Goal: Information Seeking & Learning: Learn about a topic

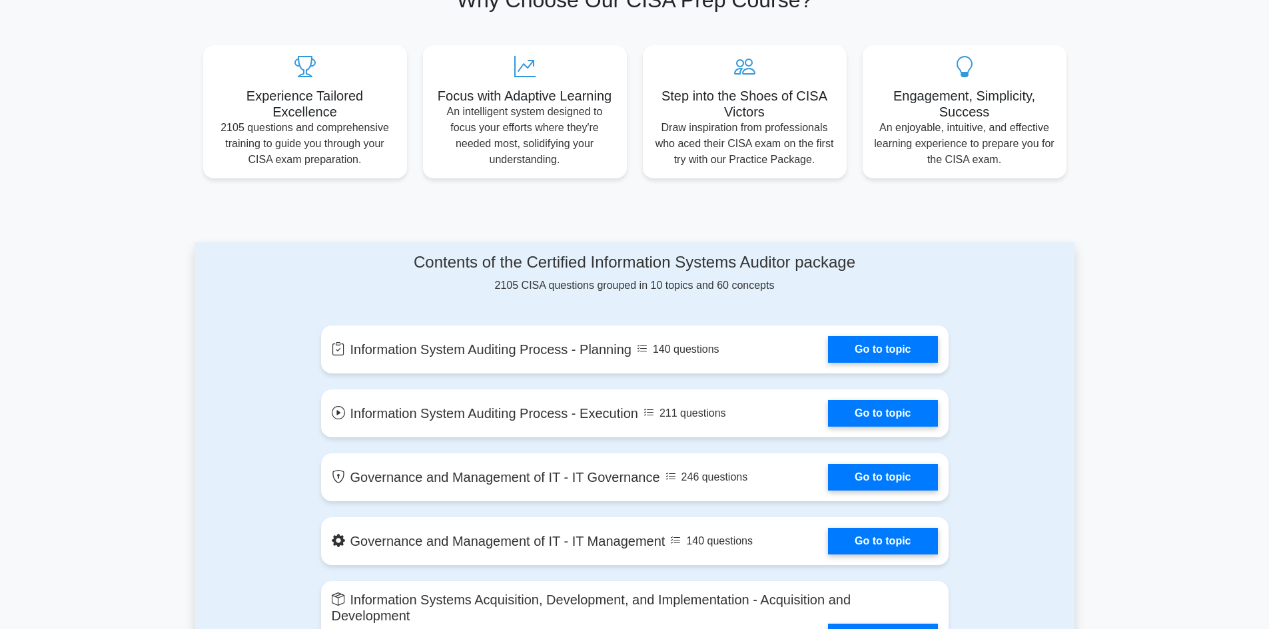
scroll to position [366, 0]
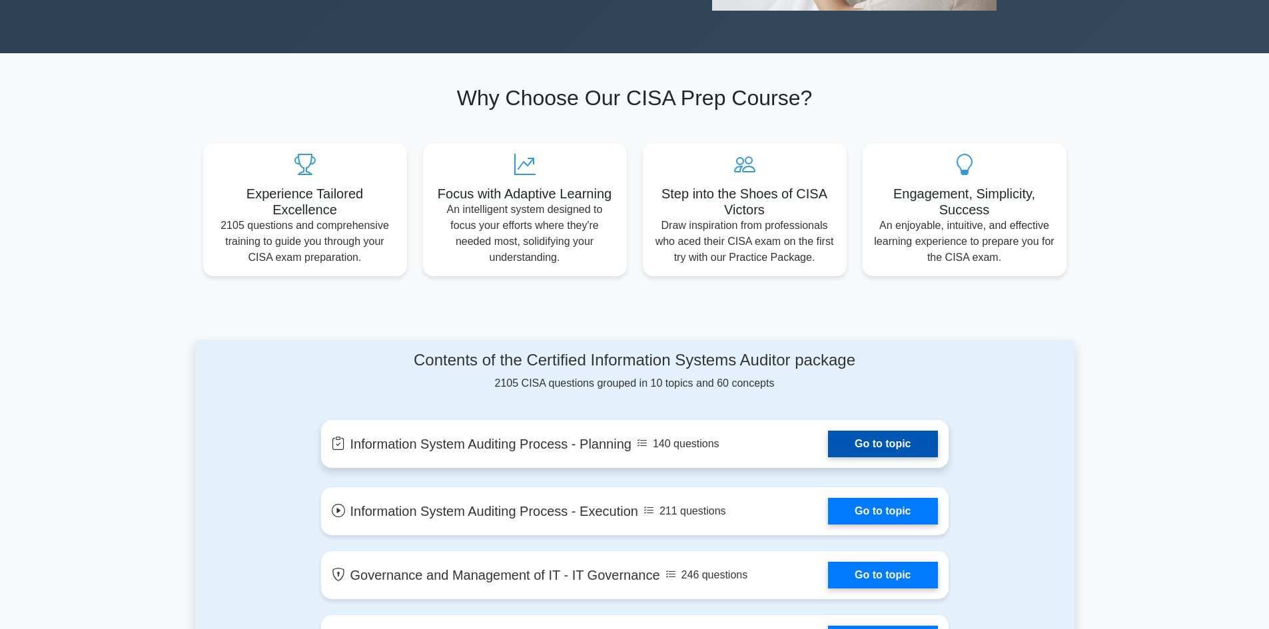
click at [855, 444] on link "Go to topic" at bounding box center [882, 444] width 109 height 27
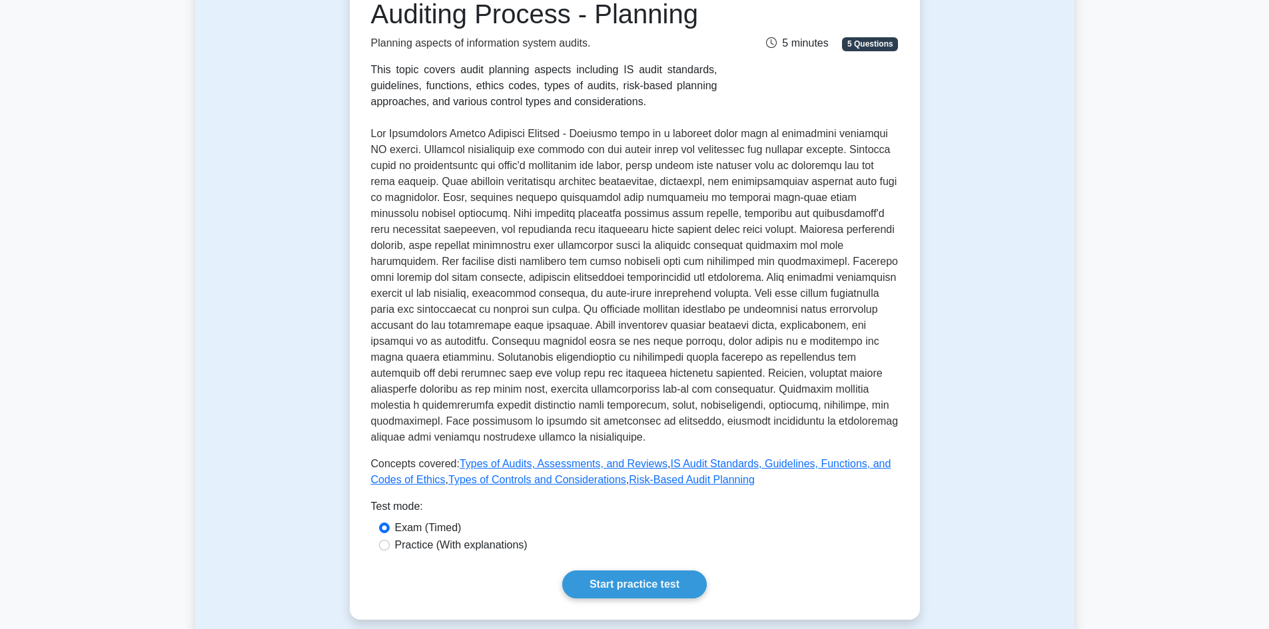
scroll to position [200, 0]
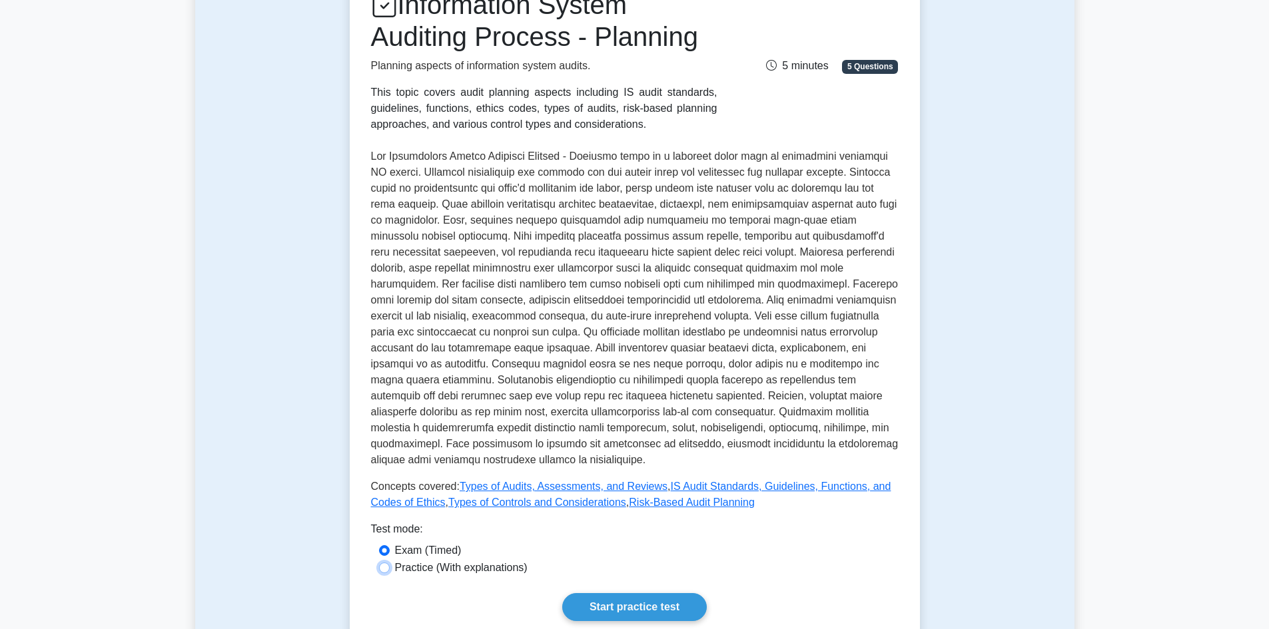
drag, startPoint x: 382, startPoint y: 565, endPoint x: 396, endPoint y: 561, distance: 14.5
click at [384, 565] on input "Practice (With explanations)" at bounding box center [384, 568] width 11 height 11
radio input "true"
click at [585, 601] on link "Start practice test" at bounding box center [634, 607] width 145 height 28
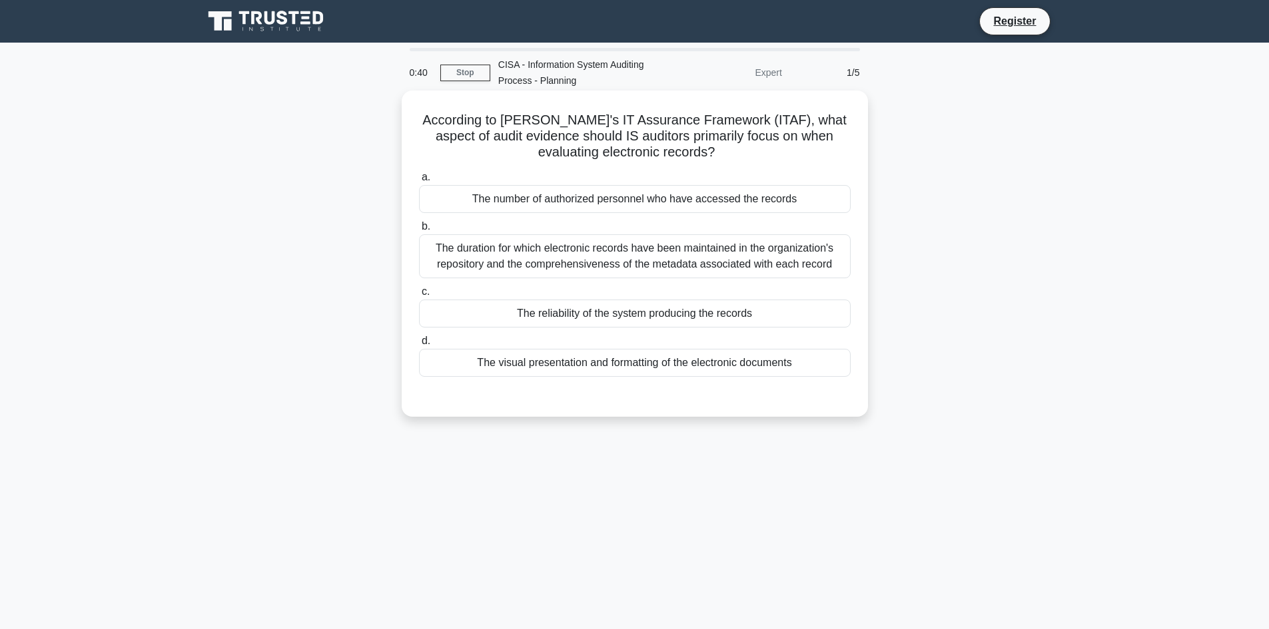
click at [581, 254] on div "The duration for which electronic records have been maintained in the organizat…" at bounding box center [635, 256] width 432 height 44
click at [419, 231] on input "b. The duration for which electronic records have been maintained in the organi…" at bounding box center [419, 226] width 0 height 9
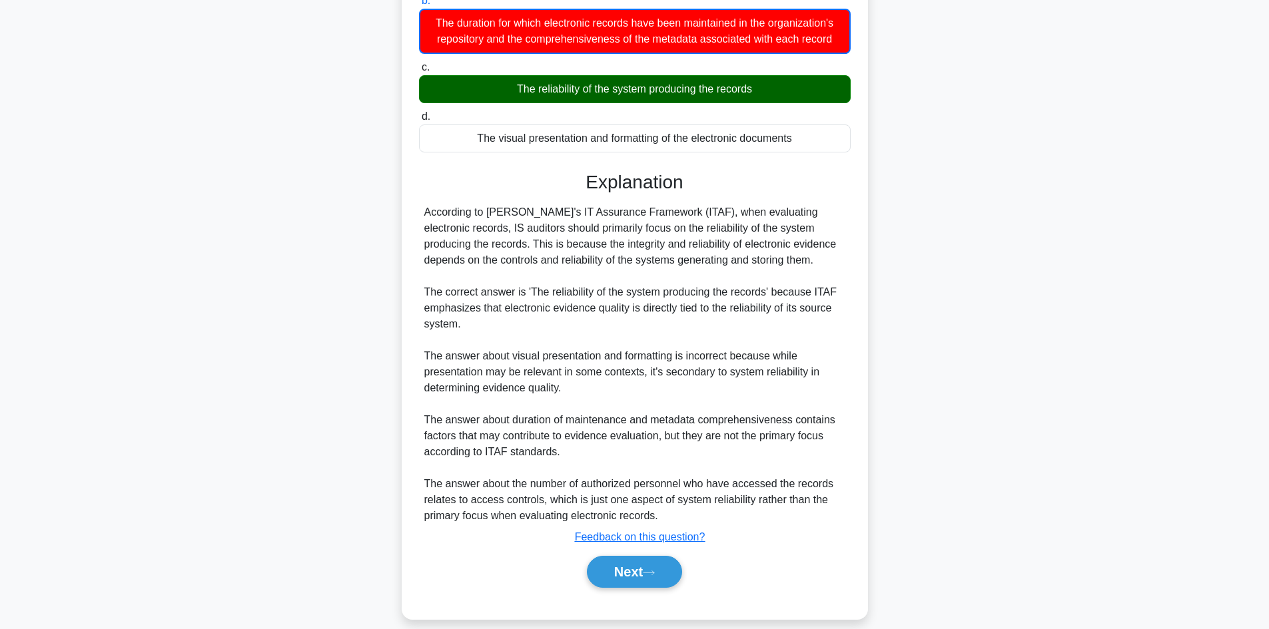
scroll to position [242, 0]
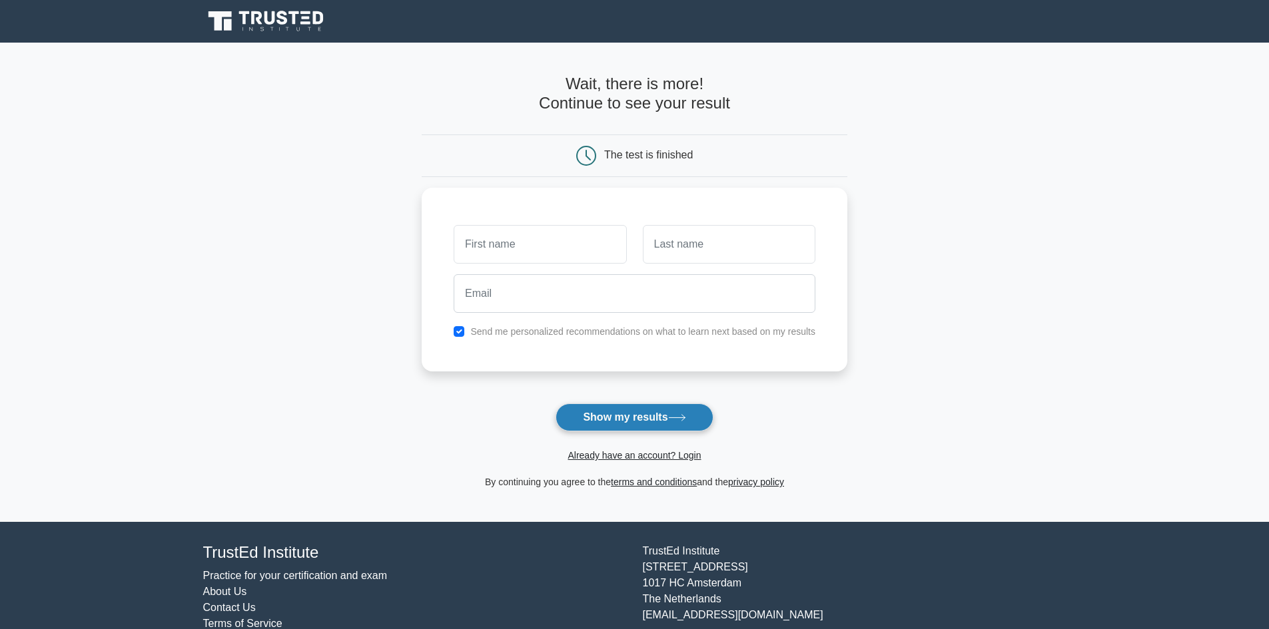
click at [643, 418] on button "Show my results" at bounding box center [633, 418] width 157 height 28
click at [878, 269] on main "Wait, there is more! Continue to see your result The test is finished and the" at bounding box center [634, 282] width 1269 height 479
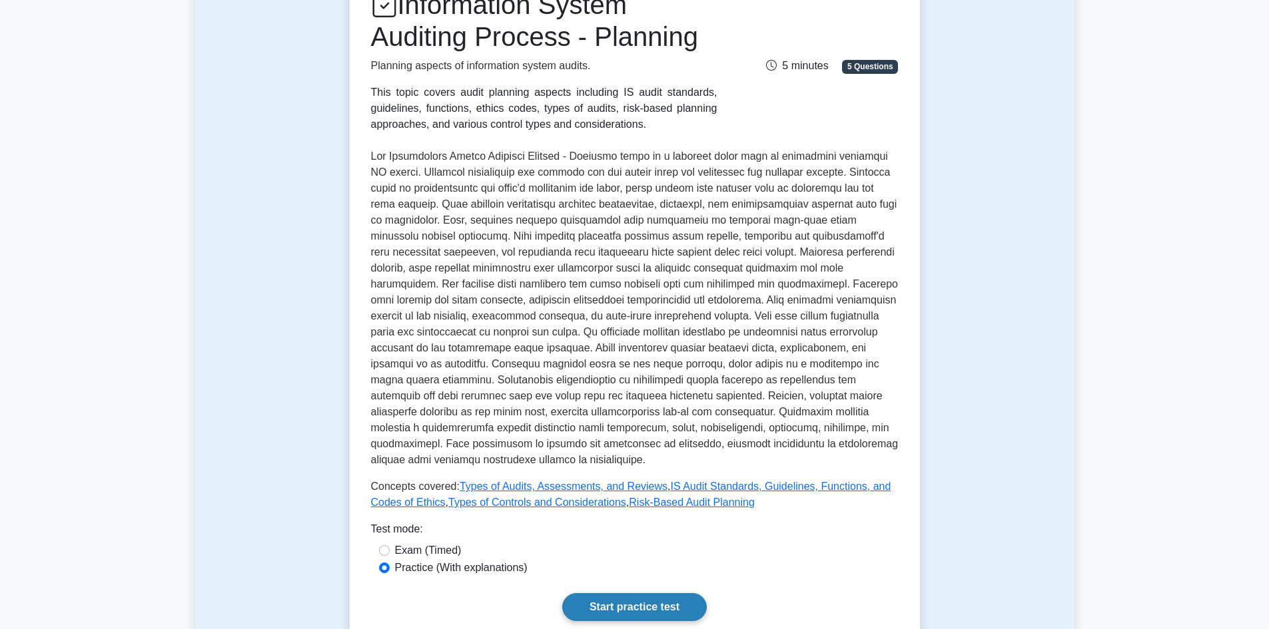
click at [637, 604] on link "Start practice test" at bounding box center [634, 607] width 145 height 28
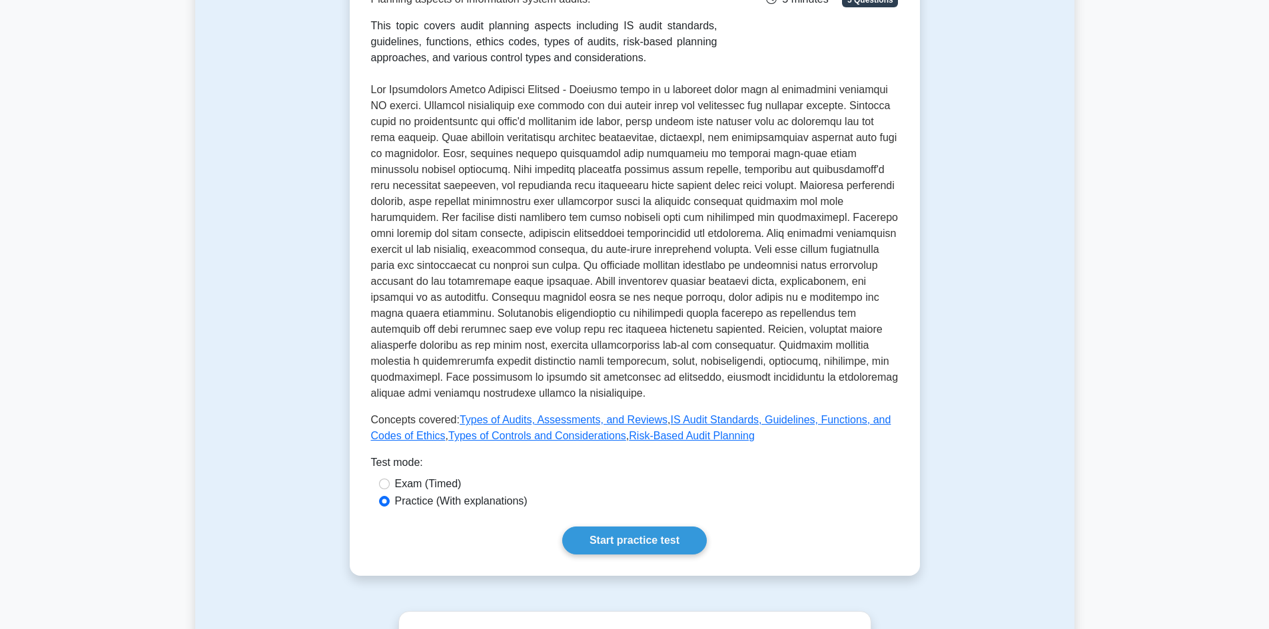
click at [766, 430] on p "Concepts covered: Types of Audits, Assessments, and Reviews , IS Audit Standard…" at bounding box center [634, 428] width 527 height 32
click at [771, 430] on p "Concepts covered: Types of Audits, Assessments, and Reviews , IS Audit Standard…" at bounding box center [634, 428] width 527 height 32
click at [885, 428] on p "Concepts covered: Types of Audits, Assessments, and Reviews , IS Audit Standard…" at bounding box center [634, 428] width 527 height 32
click at [885, 422] on link "IS Audit Standards, Guidelines, Functions, and Codes of Ethics" at bounding box center [631, 427] width 520 height 27
click at [886, 422] on link "IS Audit Standards, Guidelines, Functions, and Codes of Ethics" at bounding box center [631, 427] width 520 height 27
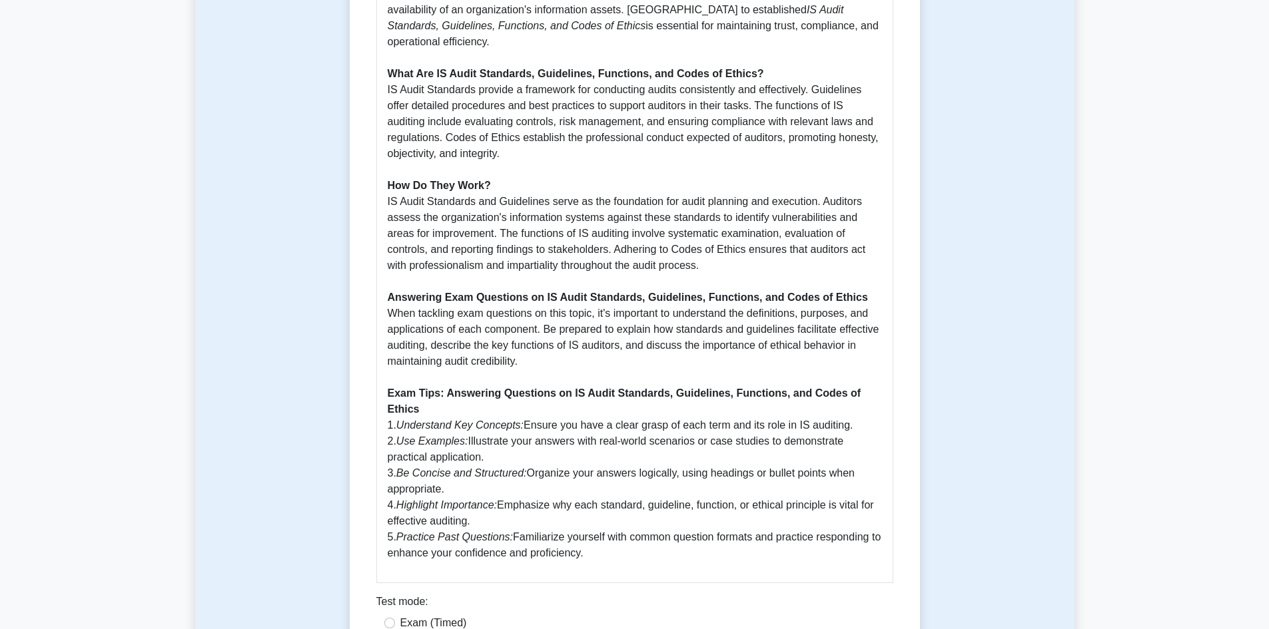
scroll to position [799, 0]
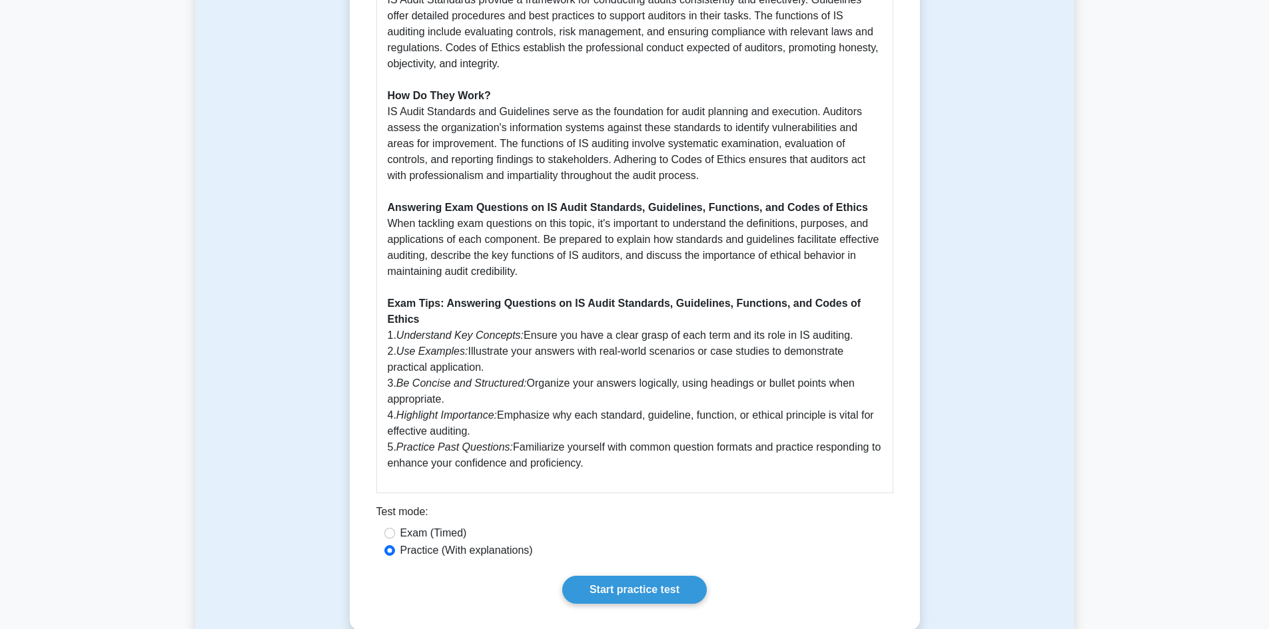
click at [496, 325] on p "Introduction Information Systems (IS) auditing is a critical process that ensur…" at bounding box center [635, 175] width 494 height 591
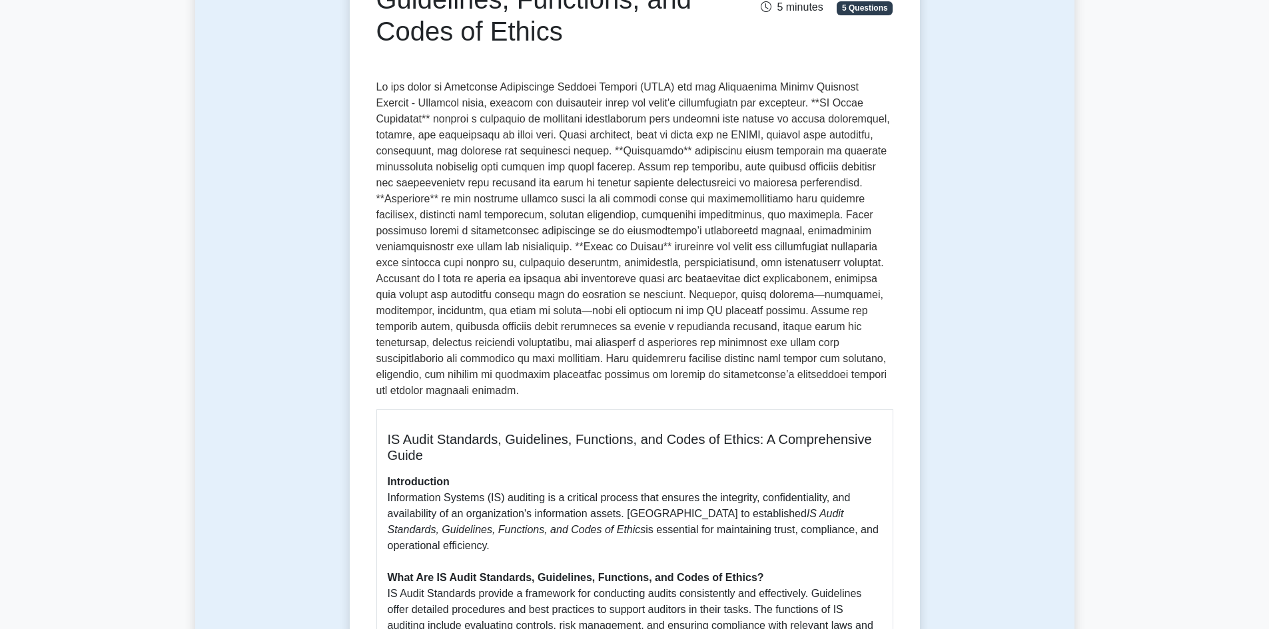
scroll to position [200, 0]
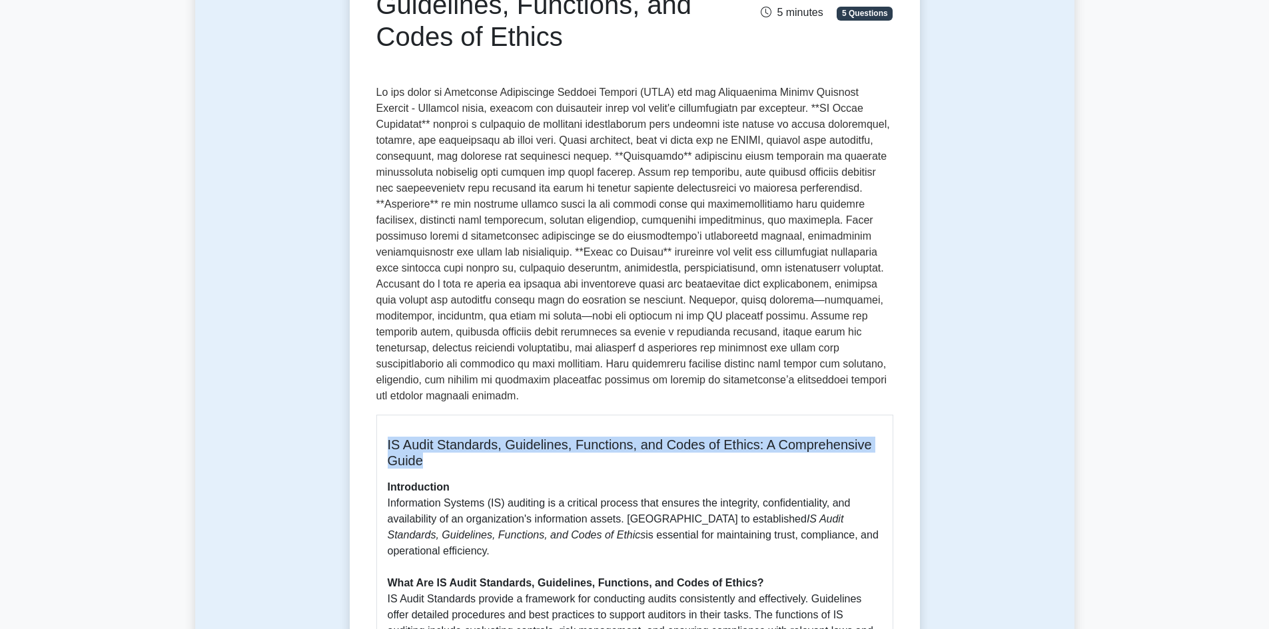
drag, startPoint x: 423, startPoint y: 445, endPoint x: 384, endPoint y: 425, distance: 44.1
copy h5 "IS Audit Standards, Guidelines, Functions, and Codes of Ethics: A Comprehensive…"
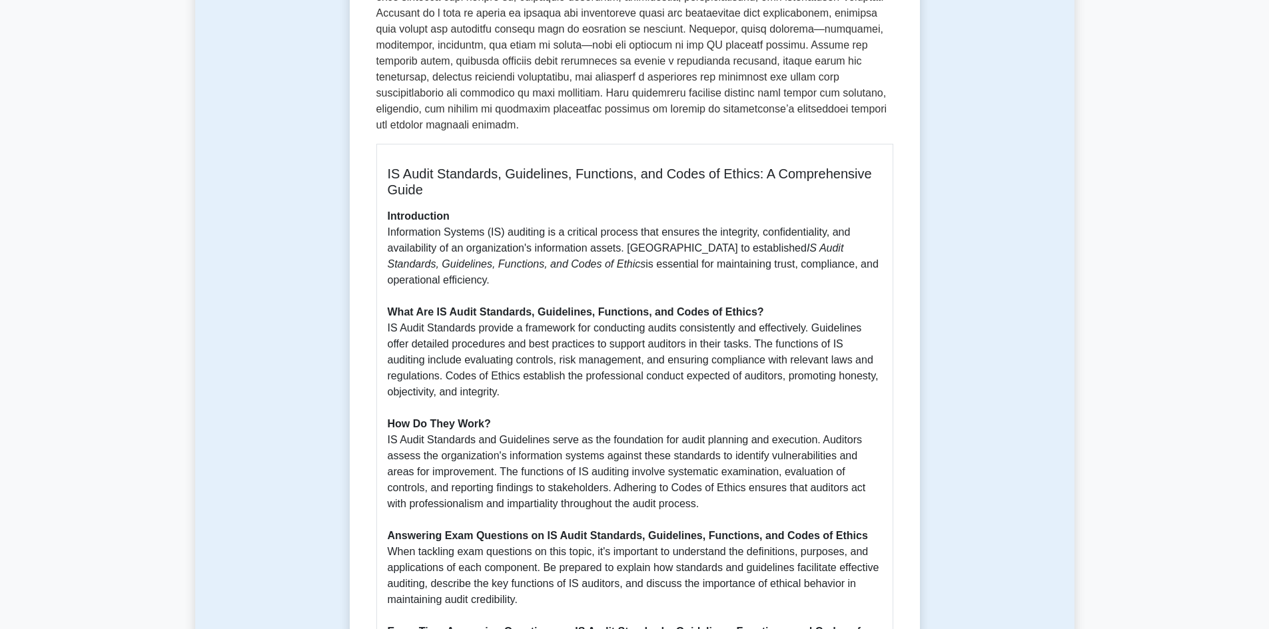
scroll to position [449, 0]
